Goal: Task Accomplishment & Management: Use online tool/utility

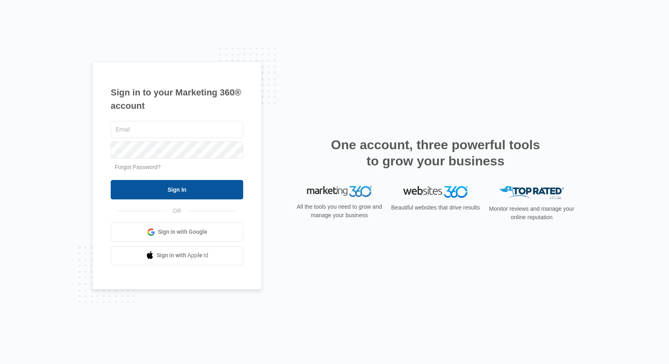
type input "[EMAIL_ADDRESS][DOMAIN_NAME]"
click at [190, 180] on input "Sign In" at bounding box center [177, 189] width 132 height 19
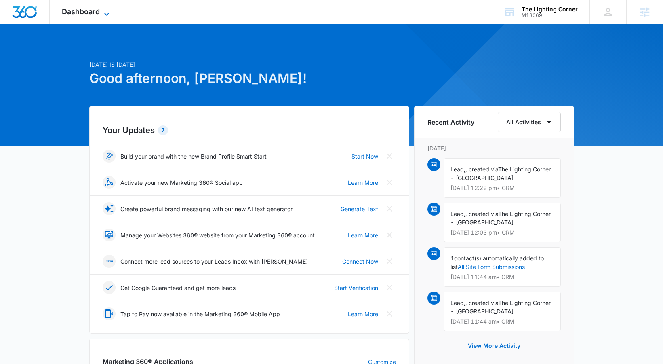
click at [83, 8] on span "Dashboard" at bounding box center [81, 11] width 38 height 8
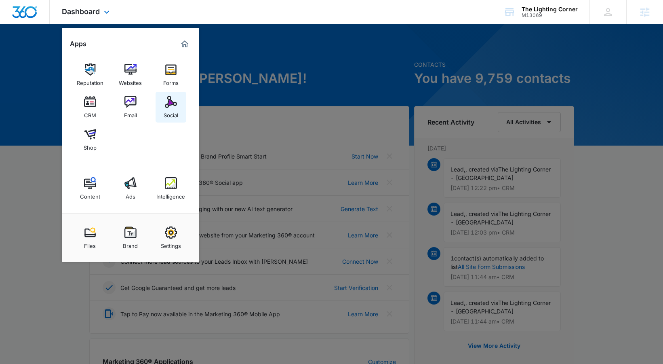
click at [163, 107] on link "Social" at bounding box center [171, 107] width 31 height 31
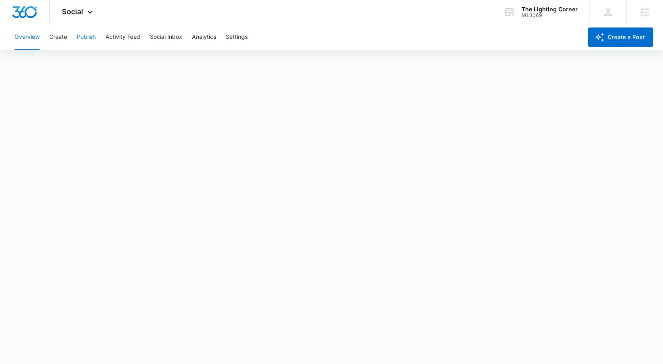
click at [90, 38] on button "Publish" at bounding box center [86, 37] width 19 height 26
